Goal: Use online tool/utility: Utilize a website feature to perform a specific function

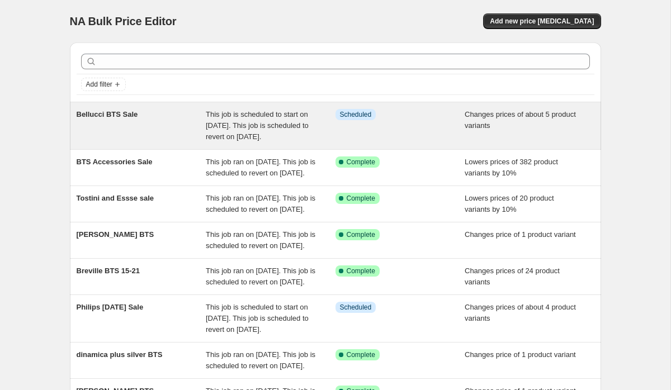
click at [128, 112] on span "Bellucci BTS Sale" at bounding box center [107, 114] width 61 height 8
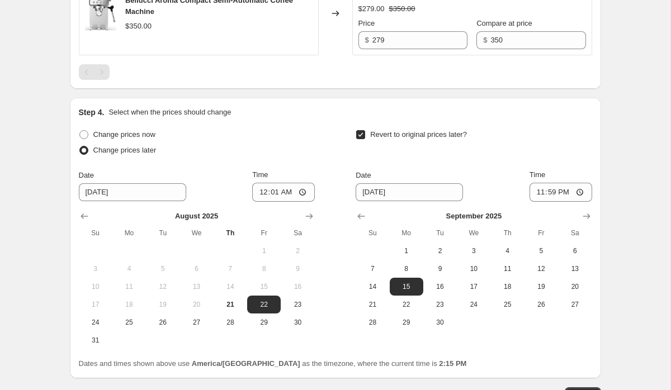
scroll to position [977, 0]
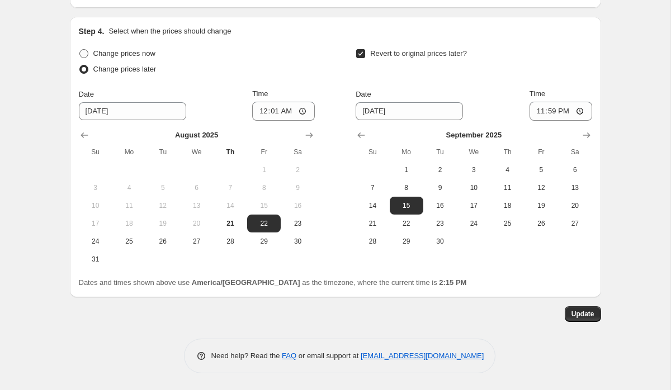
click at [128, 51] on span "Change prices now" at bounding box center [124, 53] width 62 height 8
click at [80, 50] on input "Change prices now" at bounding box center [79, 49] width 1 height 1
radio input "true"
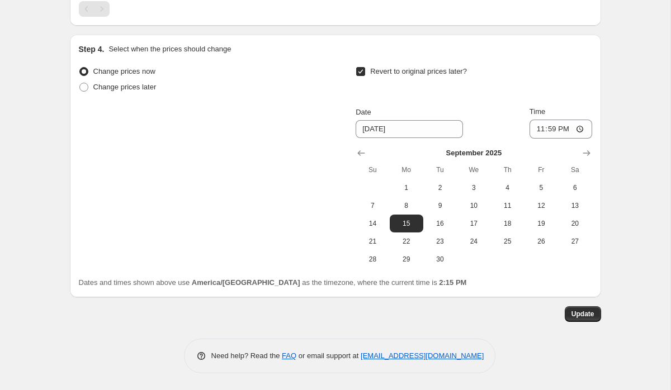
scroll to position [959, 0]
click at [582, 311] on span "Update" at bounding box center [582, 314] width 23 height 9
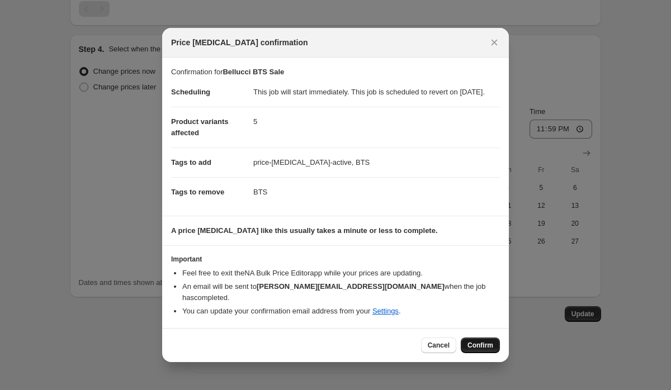
click at [484, 343] on span "Confirm" at bounding box center [480, 345] width 26 height 9
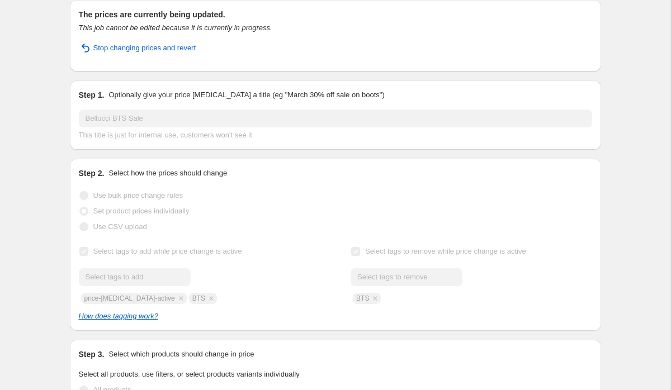
scroll to position [0, 0]
